Goal: Find contact information: Find contact information

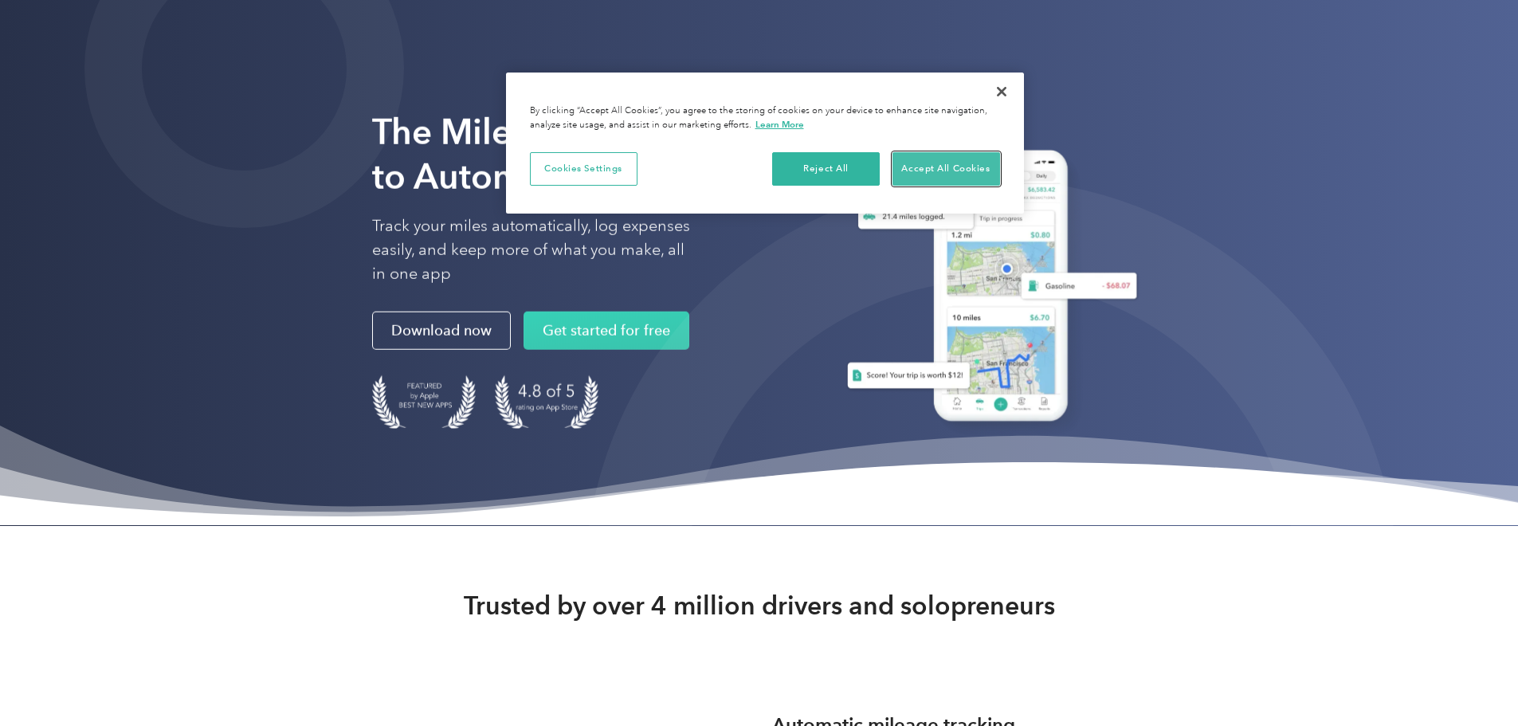
click at [945, 175] on button "Accept All Cookies" at bounding box center [947, 168] width 108 height 33
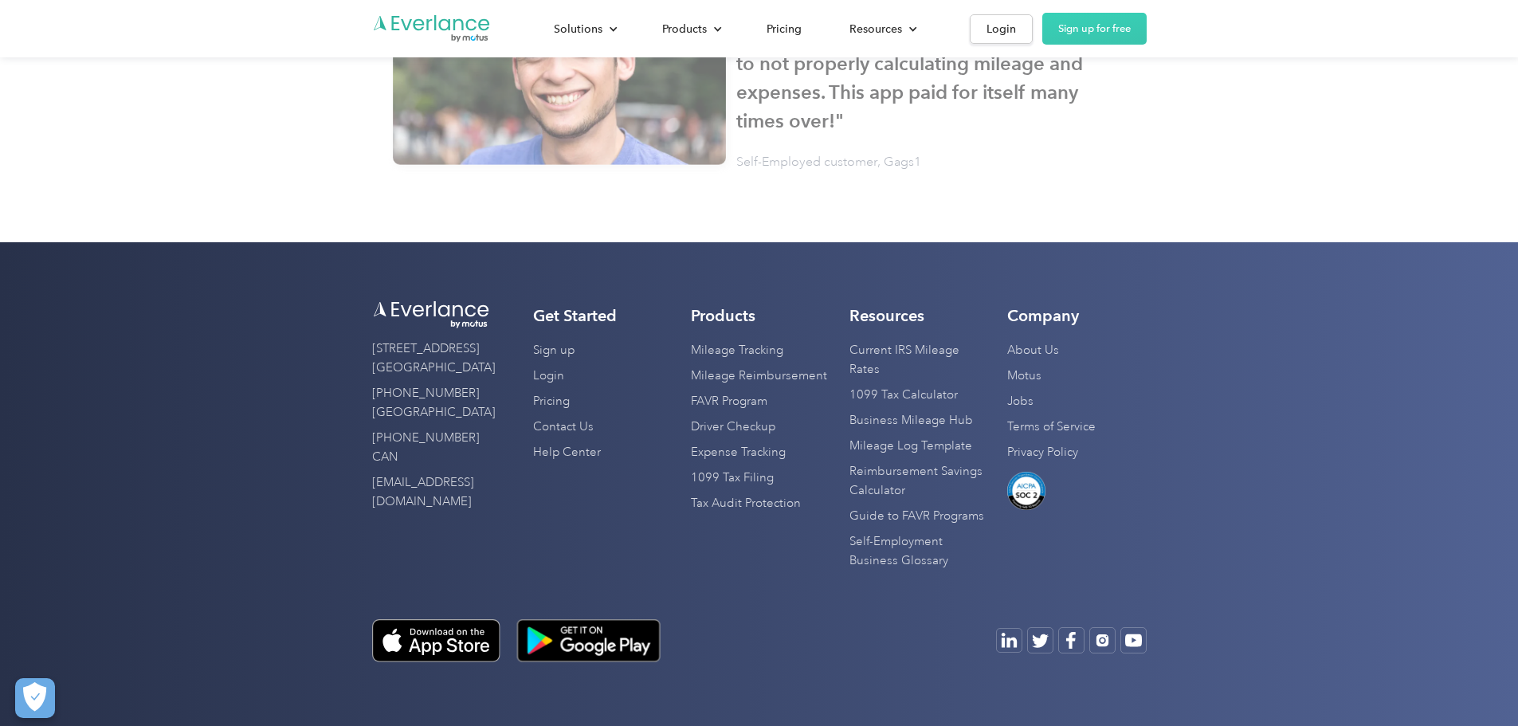
scroll to position [5403, 0]
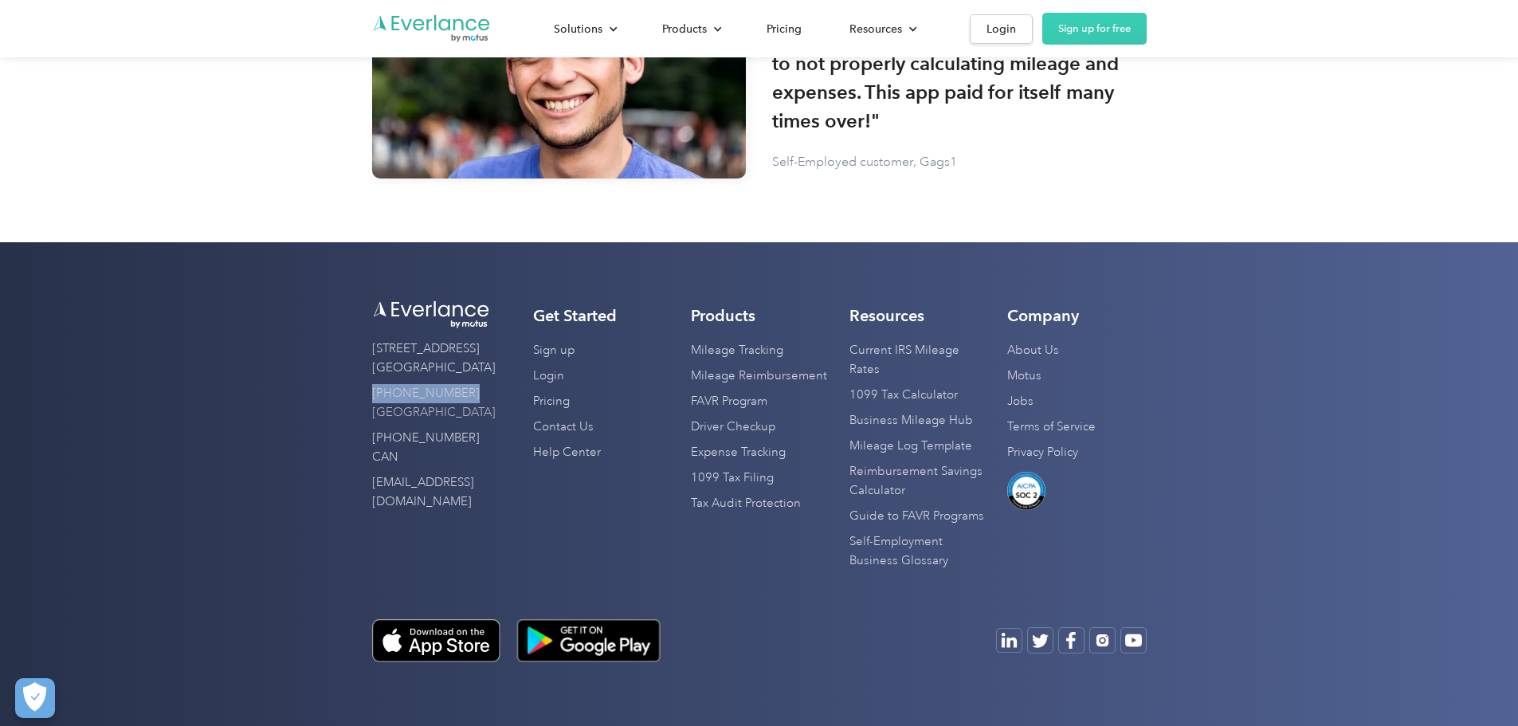
drag, startPoint x: 179, startPoint y: 452, endPoint x: 271, endPoint y: 461, distance: 92.1
click at [271, 461] on div "[STREET_ADDRESS] (872) 814-6308 [GEOGRAPHIC_DATA] [PHONE_NUMBER] CAN [EMAIL_ADD…" at bounding box center [759, 484] width 1518 height 484
copy link "[PHONE_NUMBER]"
drag, startPoint x: 332, startPoint y: 503, endPoint x: 187, endPoint y: 505, distance: 145.1
click at [187, 505] on div "[STREET_ADDRESS] (872) 814-6308 [GEOGRAPHIC_DATA] [PHONE_NUMBER] CAN [EMAIL_ADD…" at bounding box center [759, 484] width 1518 height 484
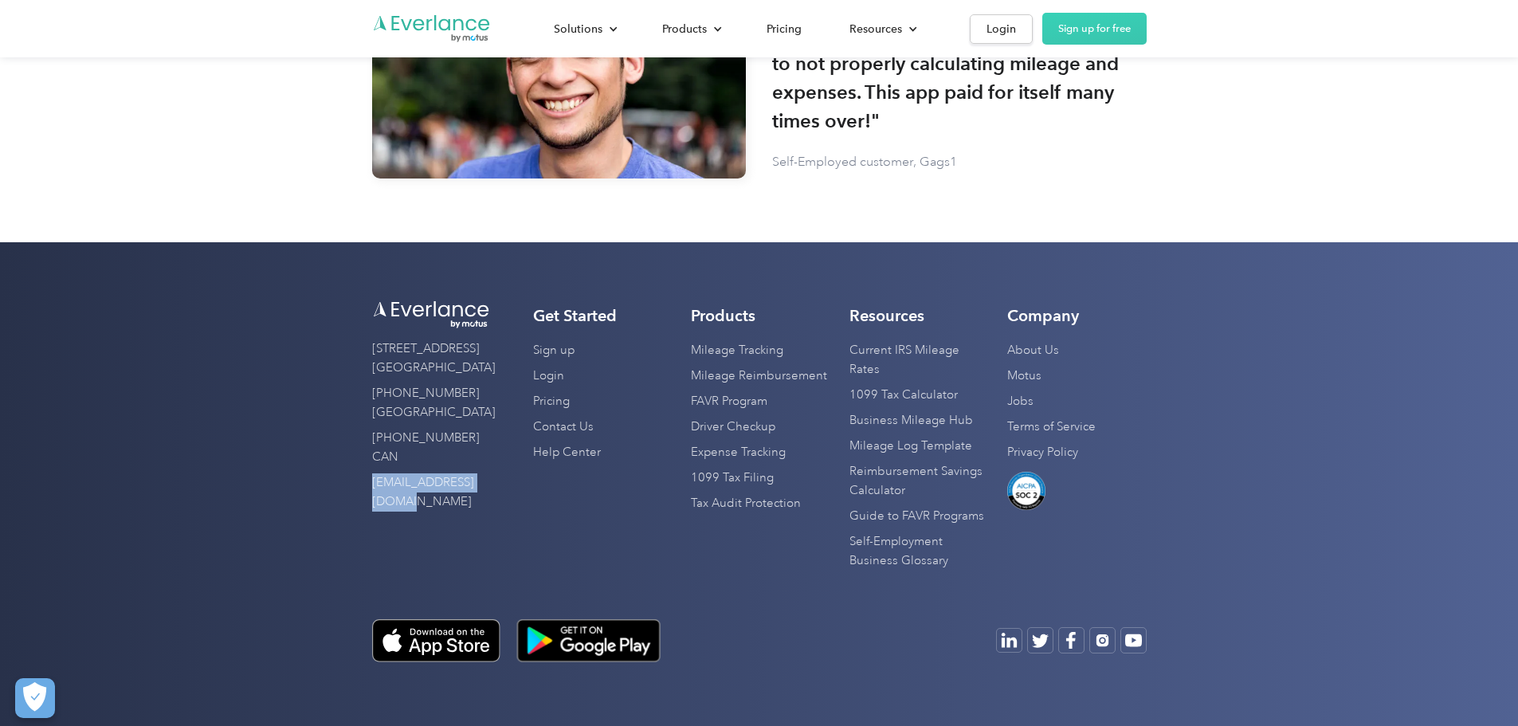
copy link "[EMAIL_ADDRESS][DOMAIN_NAME]"
drag, startPoint x: 1298, startPoint y: 645, endPoint x: 1318, endPoint y: 485, distance: 161.4
click at [1147, 485] on div "Company About Us Motus Jobs Terms of Service Privacy Policy Consent to esign De…" at bounding box center [1077, 440] width 139 height 268
click at [1059, 363] on link "About Us" at bounding box center [1034, 351] width 52 height 26
